Goal: Go to known website: Go to known website

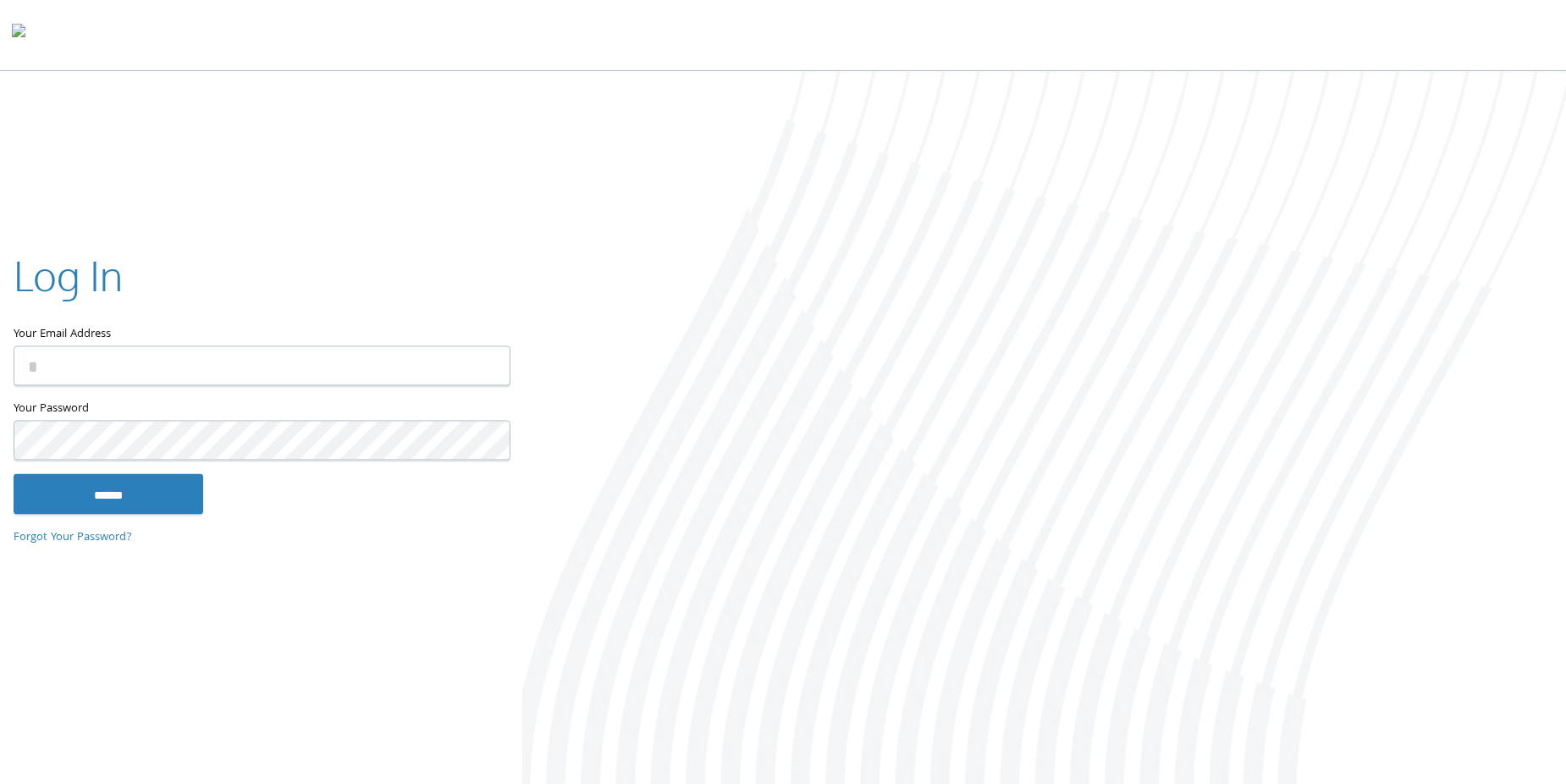
type input "**********"
